Goal: Task Accomplishment & Management: Use online tool/utility

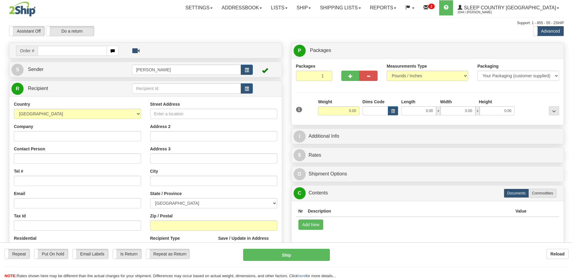
click at [48, 48] on input "text" at bounding box center [72, 51] width 69 height 10
click at [85, 47] on input "text" at bounding box center [72, 51] width 69 height 10
paste input "9000I018124"
type input "9000I018124"
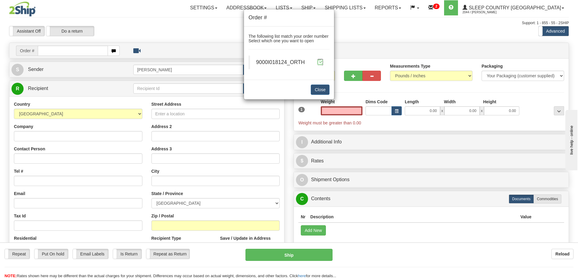
type input "0.00"
click at [321, 61] on span at bounding box center [320, 62] width 6 height 6
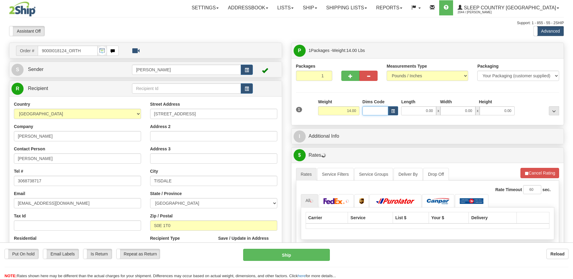
click at [377, 111] on input "Dims Code" at bounding box center [375, 110] width 26 height 9
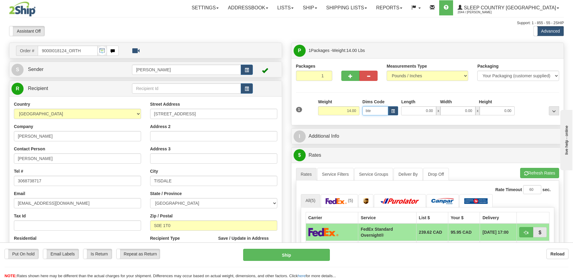
type input "bte"
click button "Delete" at bounding box center [0, 0] width 0 height 0
type input "15.00"
type input "5.00"
type input "25.00"
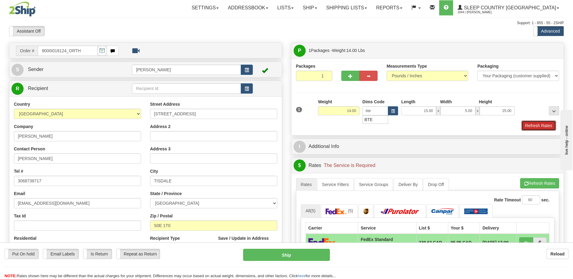
click at [554, 122] on button "Refresh Rates" at bounding box center [538, 126] width 35 height 10
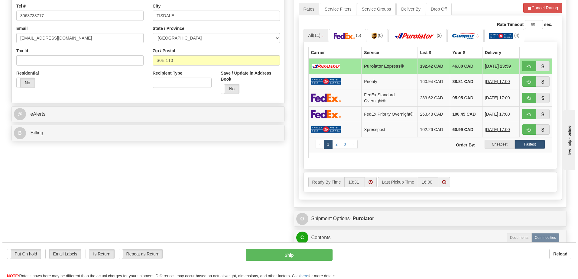
scroll to position [181, 0]
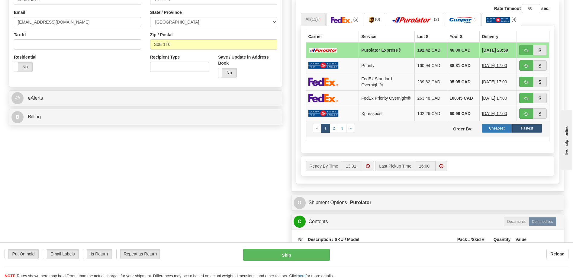
click at [498, 131] on label "Cheapest" at bounding box center [497, 128] width 30 height 9
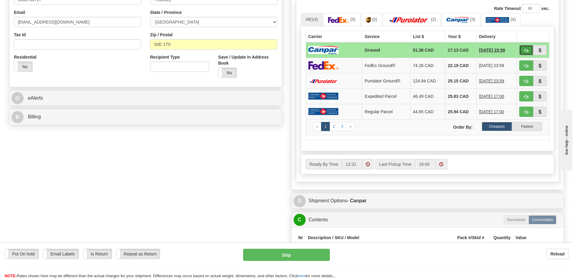
click at [524, 52] on span "button" at bounding box center [526, 51] width 4 height 4
type input "1"
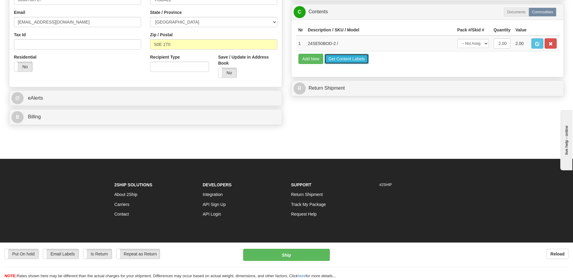
click at [350, 64] on button "Get Content Labels" at bounding box center [346, 59] width 44 height 10
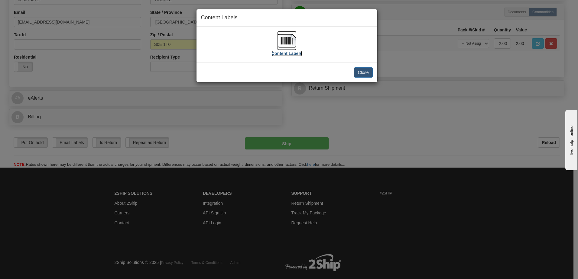
click at [292, 44] on img at bounding box center [286, 40] width 19 height 19
click at [293, 44] on img at bounding box center [286, 40] width 19 height 19
click at [354, 70] on button "Close" at bounding box center [363, 72] width 19 height 10
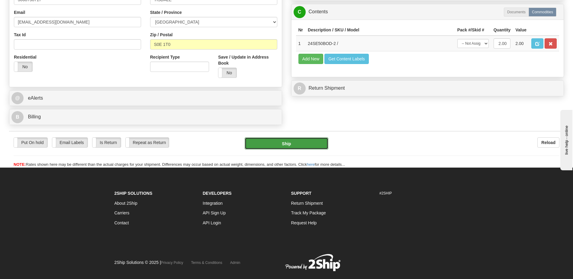
click at [311, 139] on button "Ship" at bounding box center [286, 143] width 83 height 12
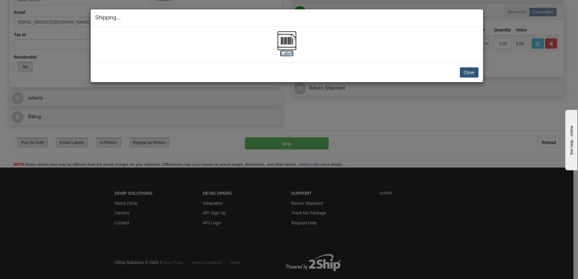
click at [291, 44] on img at bounding box center [286, 40] width 19 height 19
click at [477, 77] on button "Close" at bounding box center [468, 72] width 19 height 10
